Goal: Transaction & Acquisition: Book appointment/travel/reservation

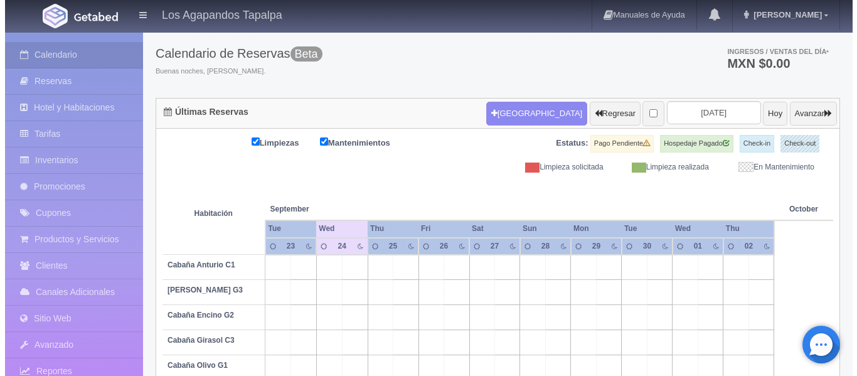
scroll to position [125, 0]
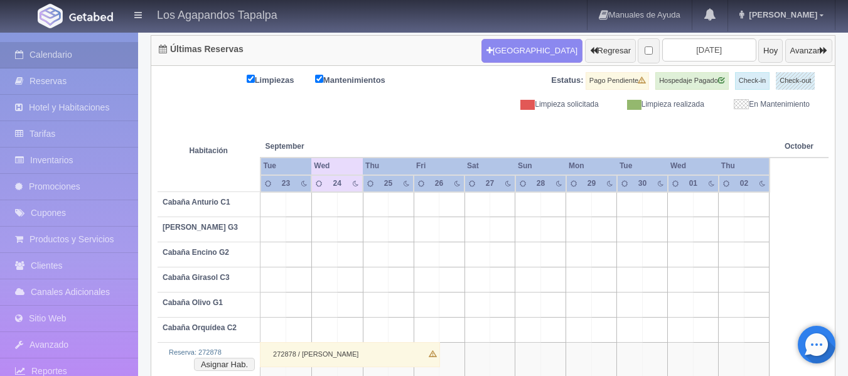
drag, startPoint x: 380, startPoint y: 274, endPoint x: 539, endPoint y: 283, distance: 159.6
click at [539, 283] on tr "Cabaña Girasol C3" at bounding box center [492, 279] width 671 height 25
click at [375, 280] on td at bounding box center [375, 279] width 25 height 25
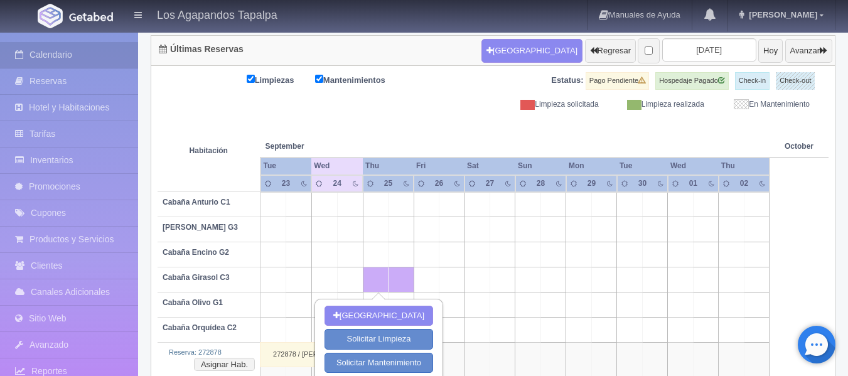
click at [552, 286] on td at bounding box center [552, 279] width 25 height 25
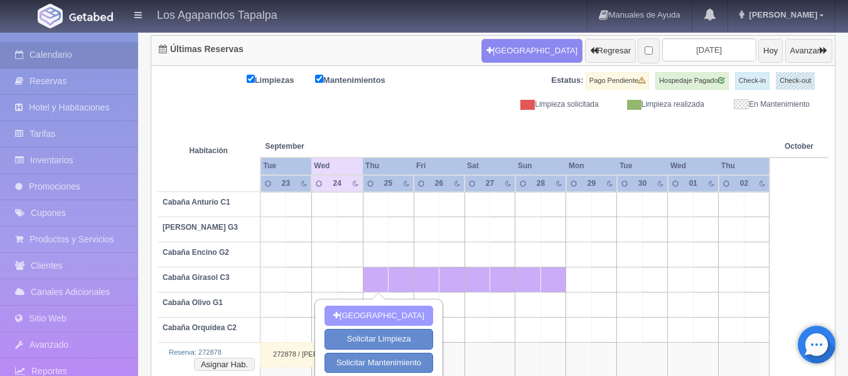
click at [358, 319] on button "Nueva Reserva" at bounding box center [378, 316] width 109 height 21
type input "[DATE]"
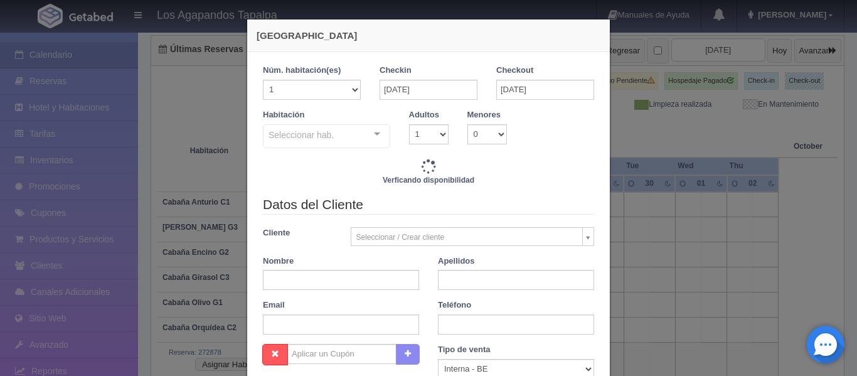
checkbox input "false"
type input "7000.00"
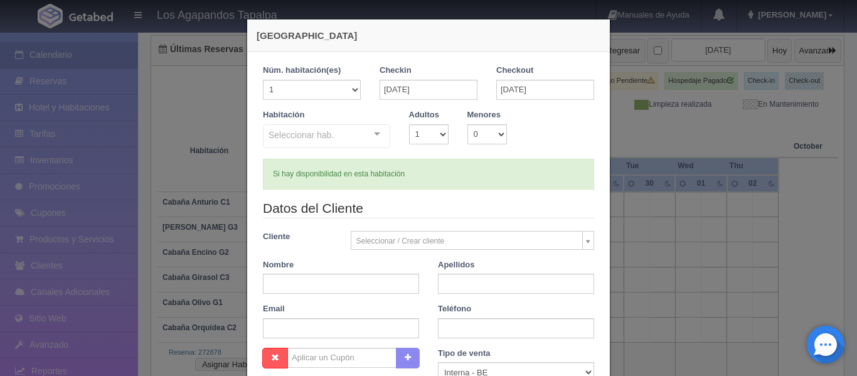
checkbox input "false"
click at [403, 237] on body "Los Agapandos Tapalpa Manuales de Ayuda Actualizaciones recientes Ana Pau Mi Pe…" at bounding box center [428, 154] width 857 height 496
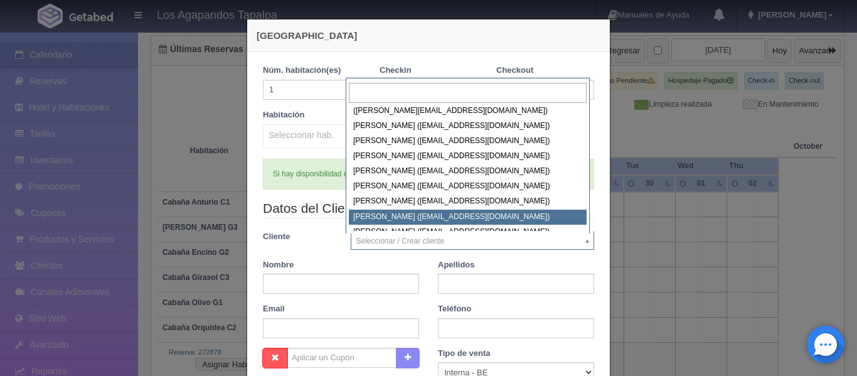
click at [302, 275] on body "Los Agapandos Tapalpa Manuales de Ayuda Actualizaciones recientes Ana Pau Mi Pe…" at bounding box center [428, 154] width 857 height 496
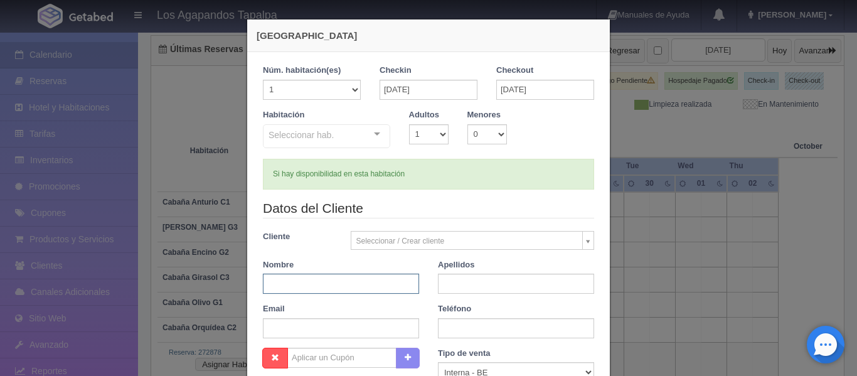
click at [302, 275] on input "text" at bounding box center [341, 284] width 156 height 20
type input "[PERSON_NAME]"
type input "l"
type input "[PERSON_NAME]"
click at [326, 330] on input "text" at bounding box center [341, 328] width 156 height 20
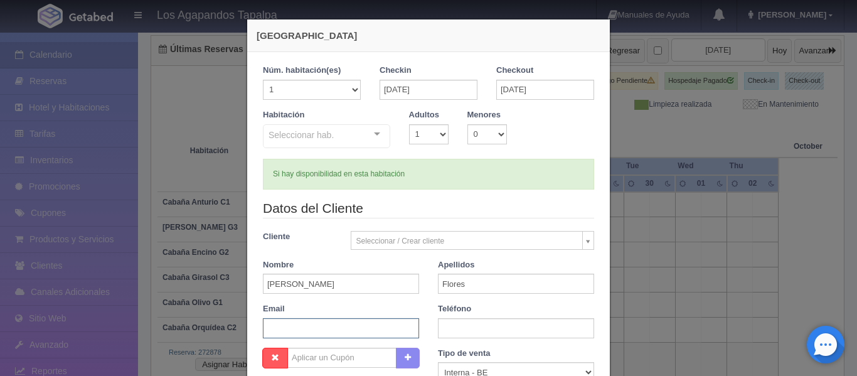
paste input "[EMAIL_ADDRESS][DOMAIN_NAME]"
type input "[EMAIL_ADDRESS][DOMAIN_NAME]"
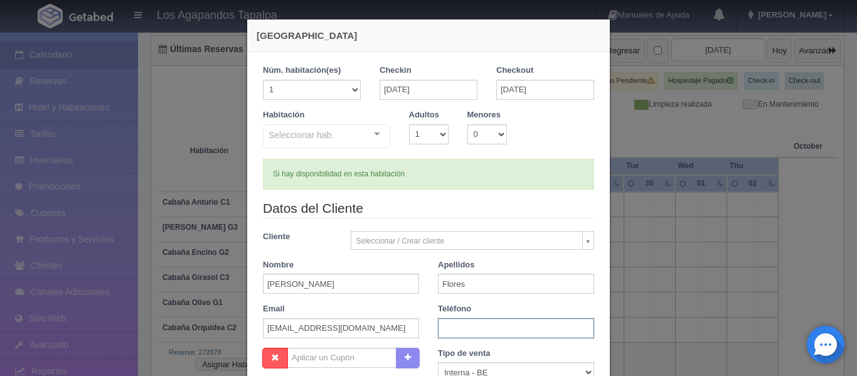
click at [516, 333] on input "text" at bounding box center [516, 328] width 156 height 20
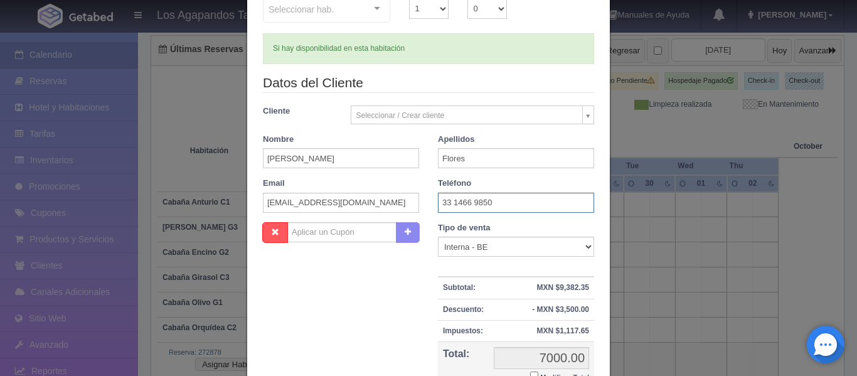
type input "33 1466 9850"
click at [469, 243] on select "Correo Electronico Interna - BE Llamada OTA Externa Otro WALK IN" at bounding box center [516, 247] width 156 height 20
select select "walkin"
click at [438, 237] on select "Correo Electronico Interna - BE Llamada OTA Externa Otro WALK IN" at bounding box center [516, 247] width 156 height 20
click at [366, 329] on div "Nombre Cupón : Descuentos : Tipo de venta Correo Electronico Interna - BE Llama…" at bounding box center [428, 324] width 350 height 204
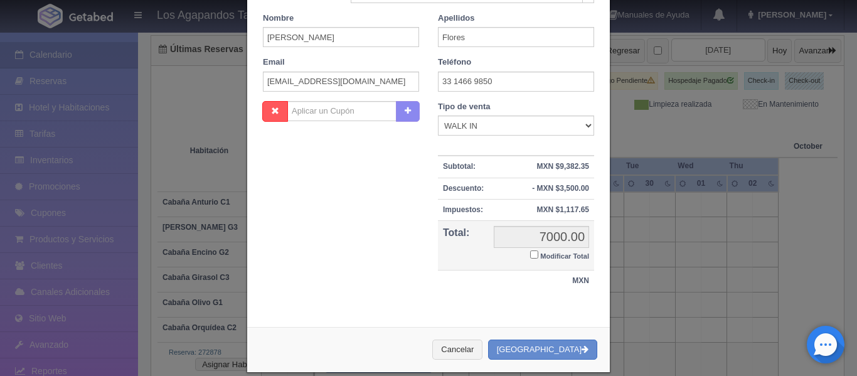
scroll to position [262, 0]
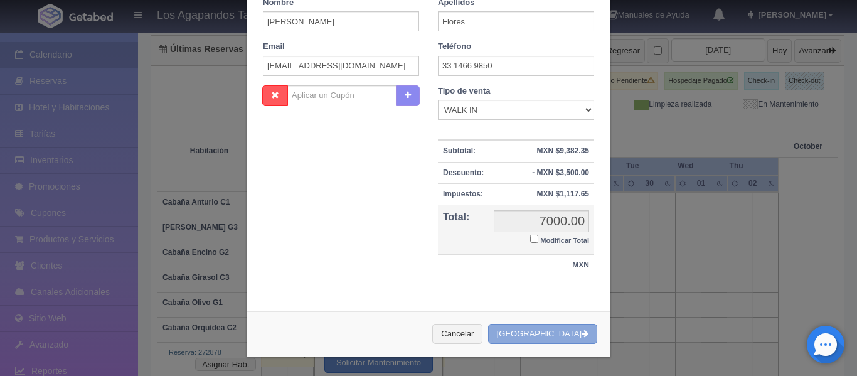
click at [562, 336] on button "Crear Reserva" at bounding box center [542, 334] width 109 height 21
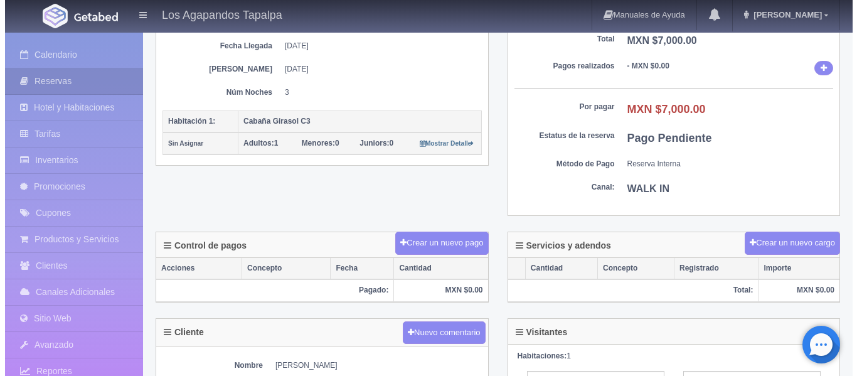
scroll to position [251, 0]
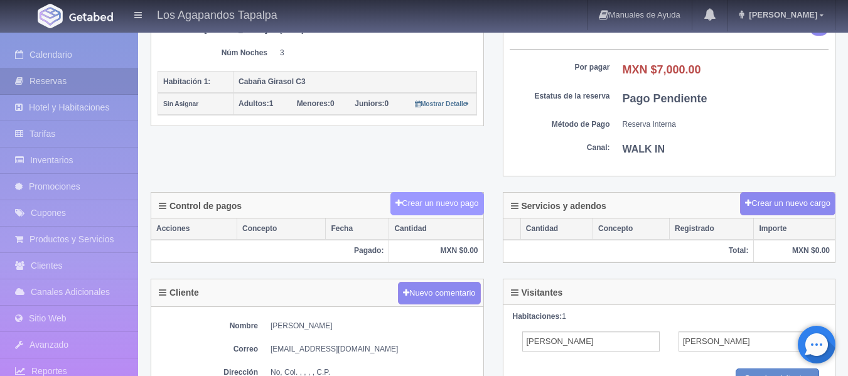
click at [446, 204] on button "Crear un nuevo pago" at bounding box center [436, 203] width 93 height 23
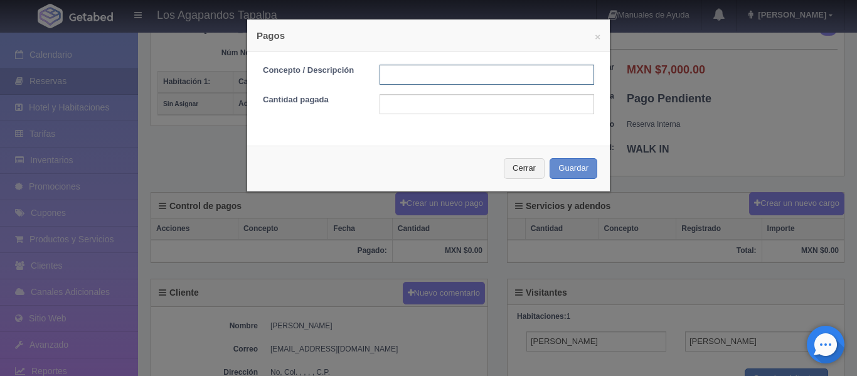
click at [400, 73] on input "text" at bounding box center [487, 75] width 215 height 20
type input "Pago total"
click at [421, 104] on input "text" at bounding box center [487, 104] width 215 height 20
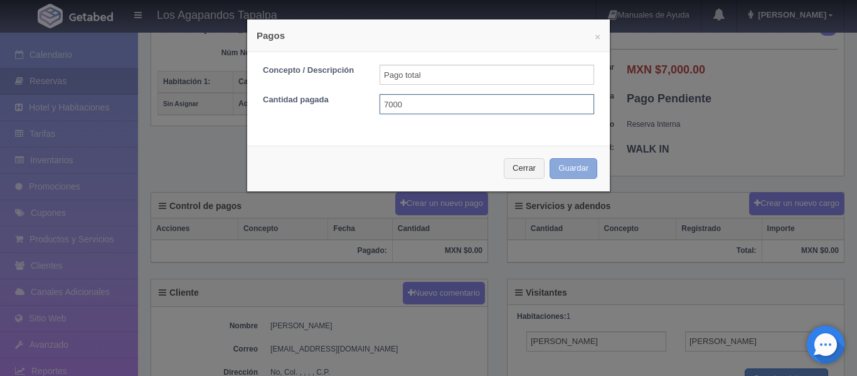
type input "7000"
click at [590, 174] on button "Guardar" at bounding box center [574, 168] width 48 height 21
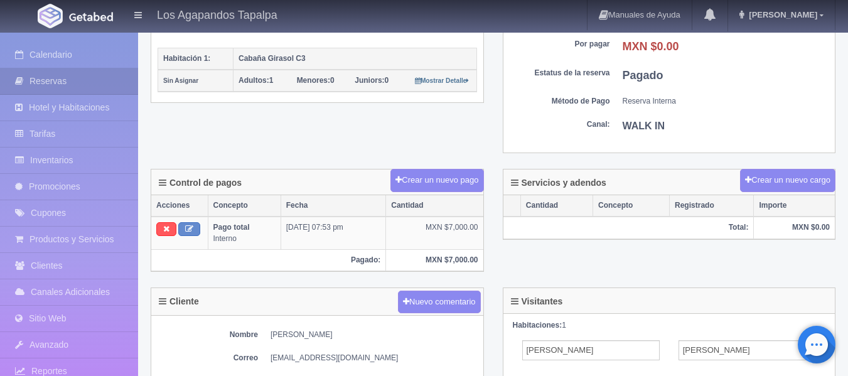
scroll to position [209, 0]
